Goal: Entertainment & Leisure: Consume media (video, audio)

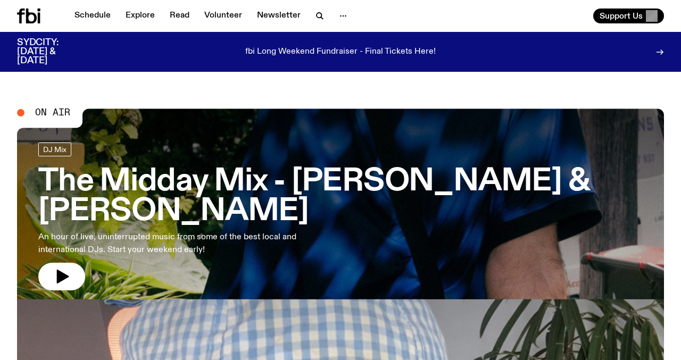
scroll to position [31, 0]
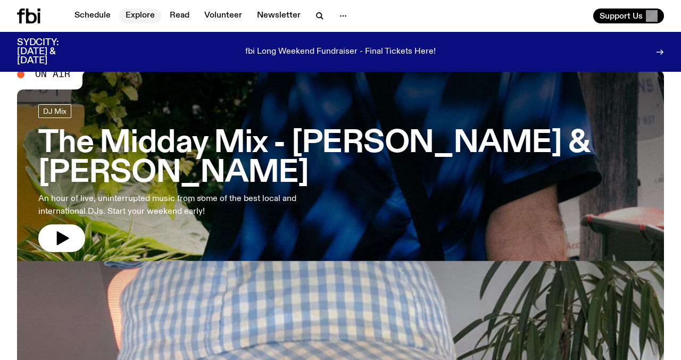
click at [131, 18] on link "Explore" at bounding box center [140, 16] width 42 height 15
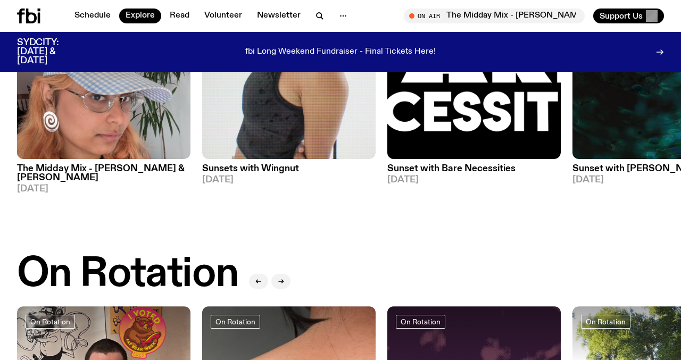
scroll to position [227, 0]
click at [98, 108] on img at bounding box center [104, 44] width 174 height 232
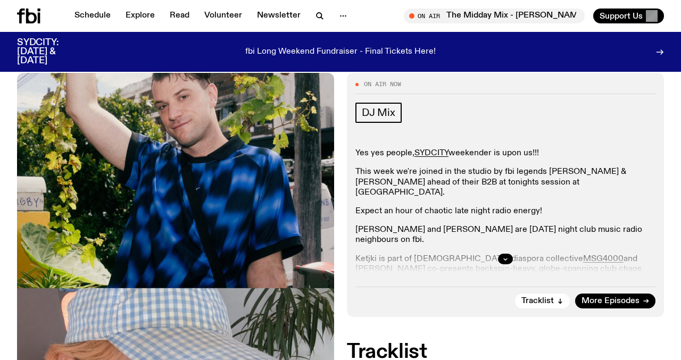
scroll to position [238, 0]
click at [506, 254] on button "button" at bounding box center [505, 259] width 15 height 11
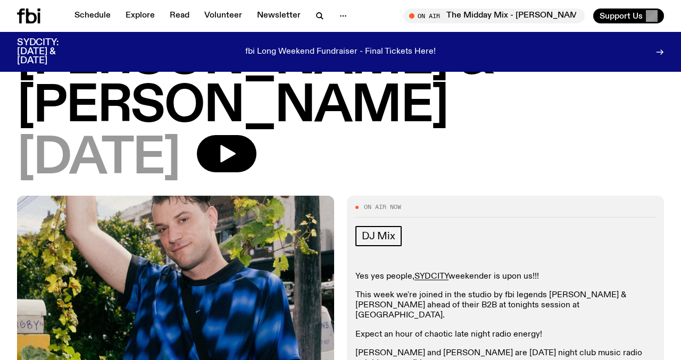
scroll to position [111, 0]
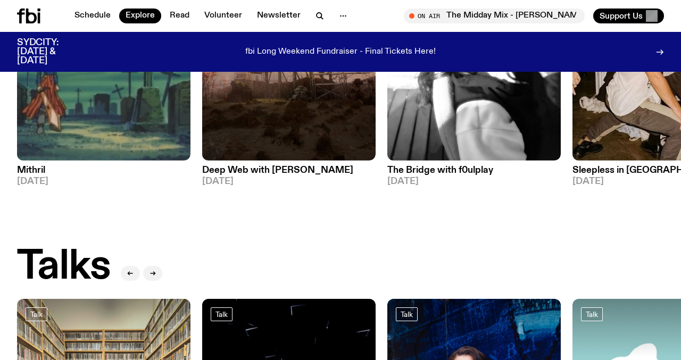
scroll to position [975, 0]
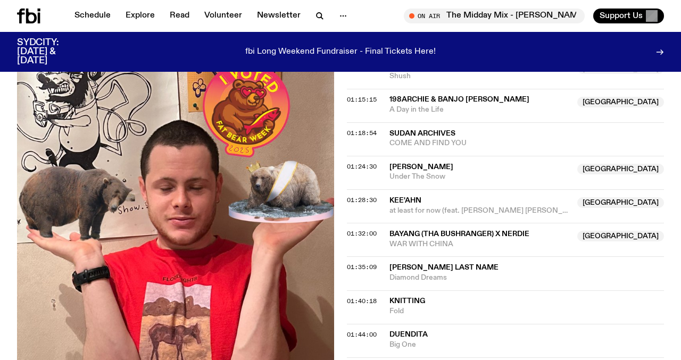
scroll to position [784, 0]
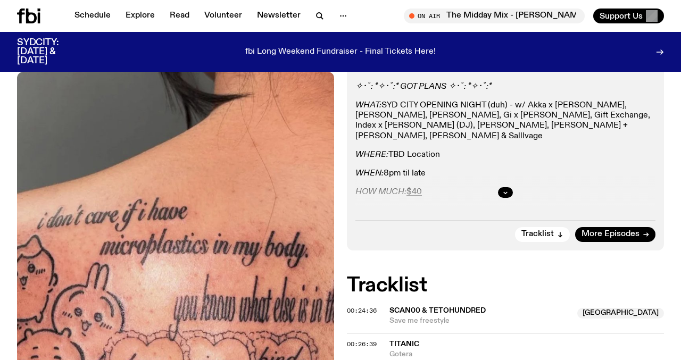
scroll to position [203, 0]
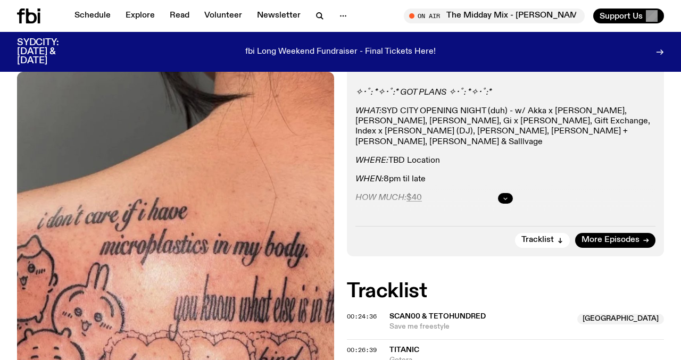
click at [502, 196] on icon "button" at bounding box center [505, 198] width 6 height 6
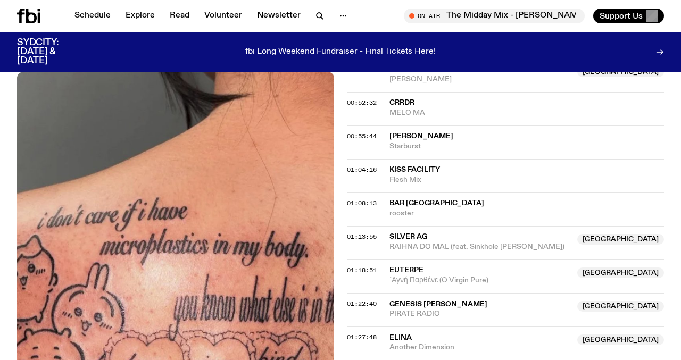
scroll to position [1156, 0]
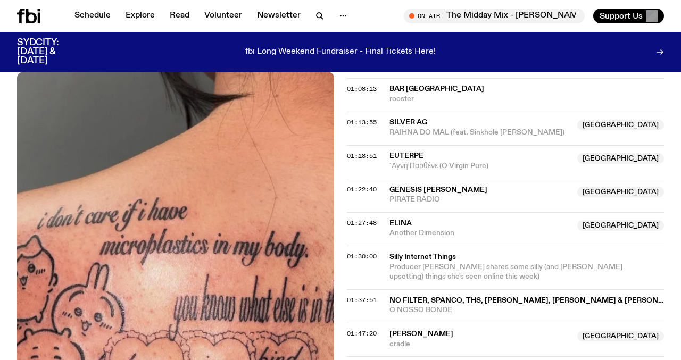
click at [410, 258] on span "Silly Internet Things" at bounding box center [524, 257] width 268 height 10
click at [356, 256] on span "01:30:00" at bounding box center [362, 256] width 30 height 9
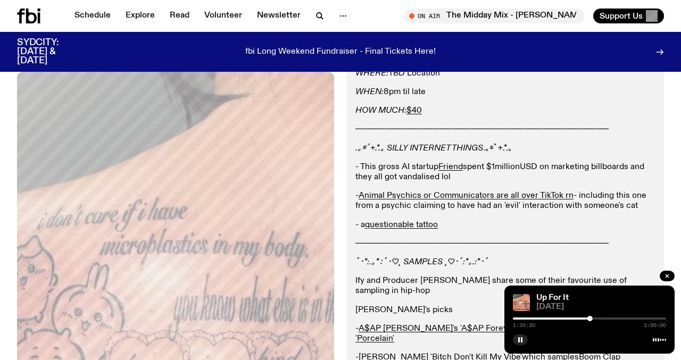
scroll to position [329, 0]
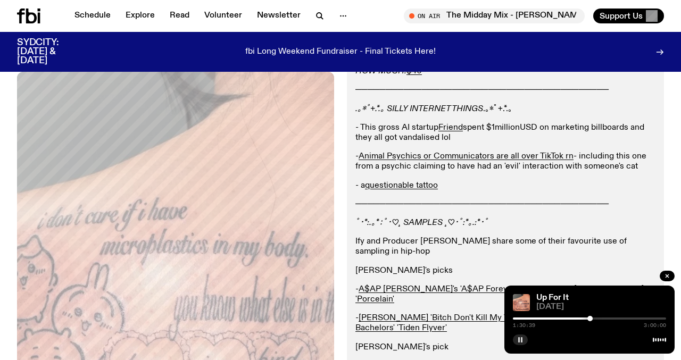
click at [521, 341] on icon "button" at bounding box center [520, 340] width 6 height 6
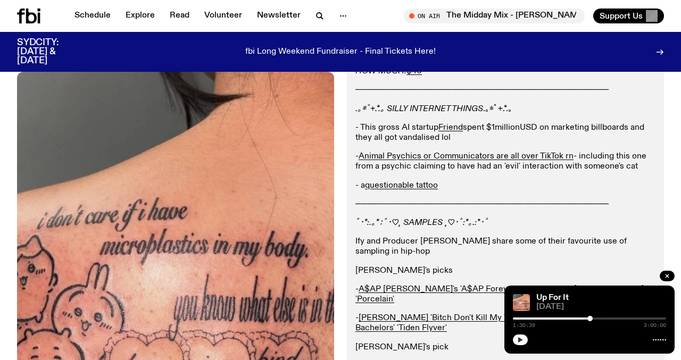
click at [521, 341] on icon "button" at bounding box center [520, 339] width 5 height 5
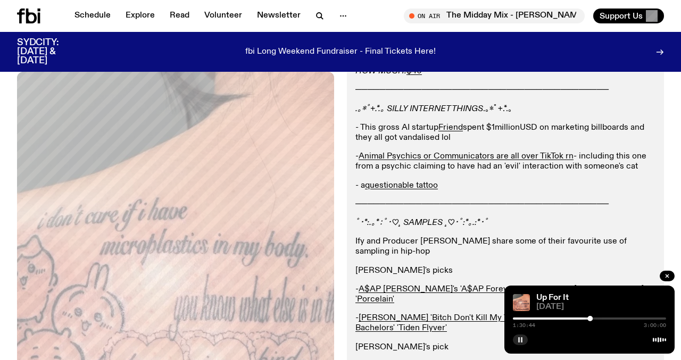
click at [521, 341] on icon "button" at bounding box center [520, 340] width 6 height 6
click at [521, 341] on icon "button" at bounding box center [520, 339] width 5 height 5
click at [669, 278] on icon "button" at bounding box center [667, 276] width 3 height 3
